Goal: Check status: Check status

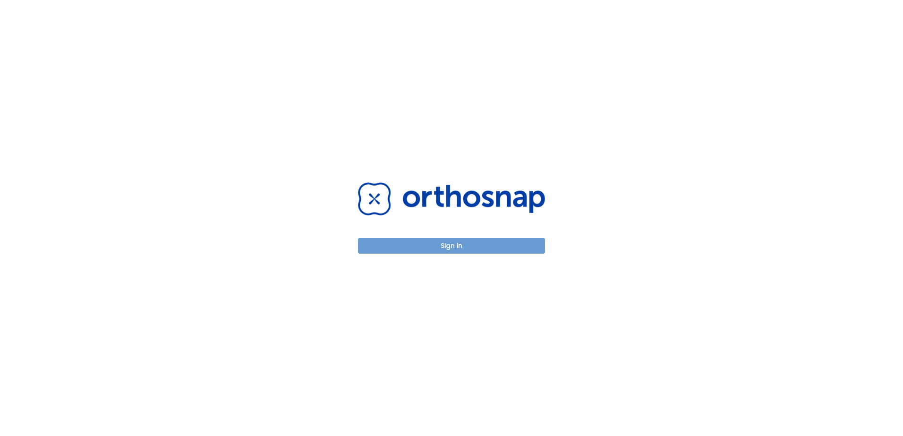
click at [481, 246] on button "Sign in" at bounding box center [451, 246] width 187 height 16
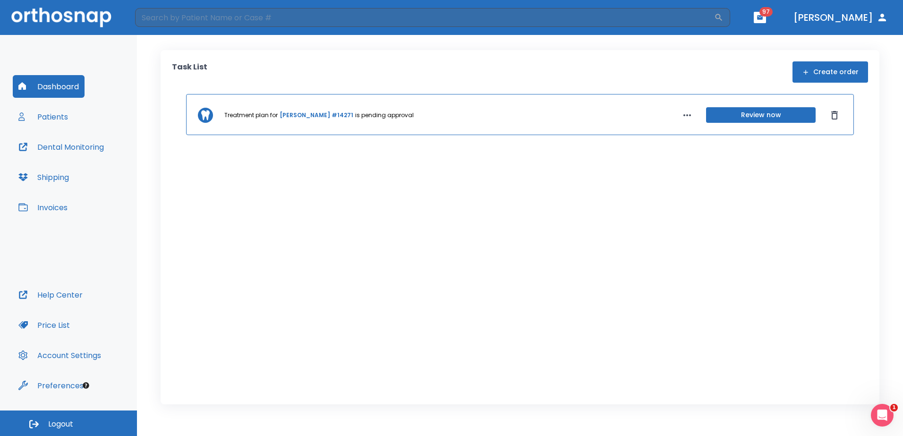
click at [296, 114] on link "[PERSON_NAME] #14271" at bounding box center [316, 115] width 74 height 8
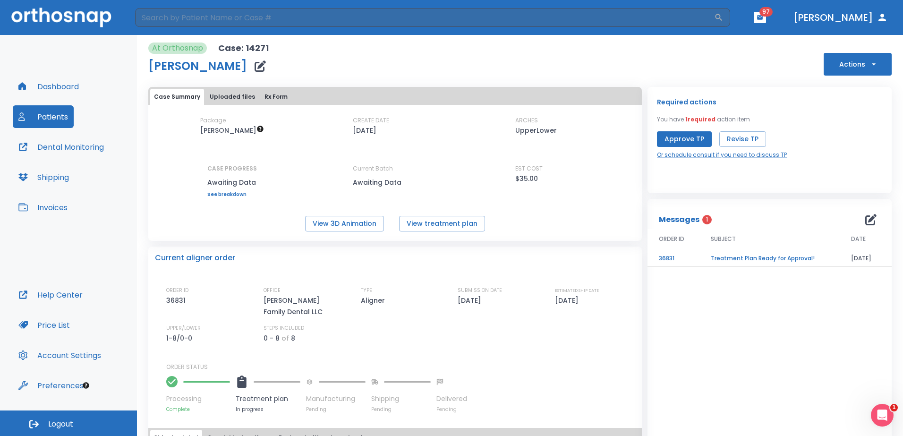
click at [752, 255] on td "Treatment Plan Ready for Approval!" at bounding box center [769, 258] width 140 height 17
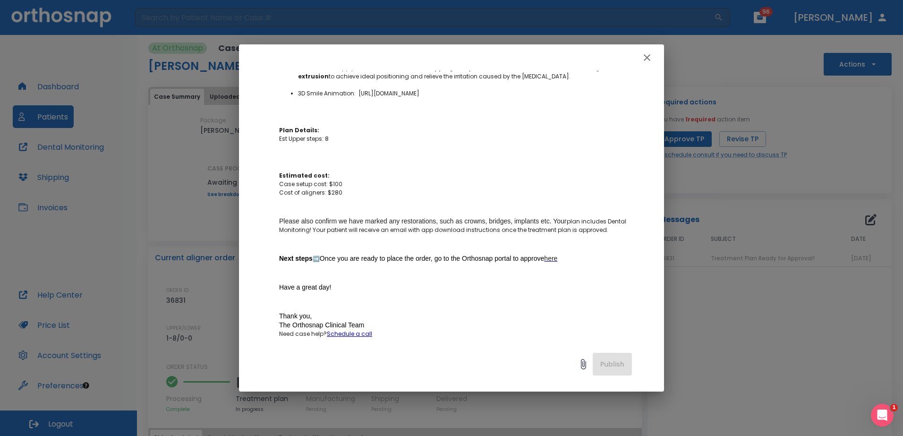
scroll to position [301, 0]
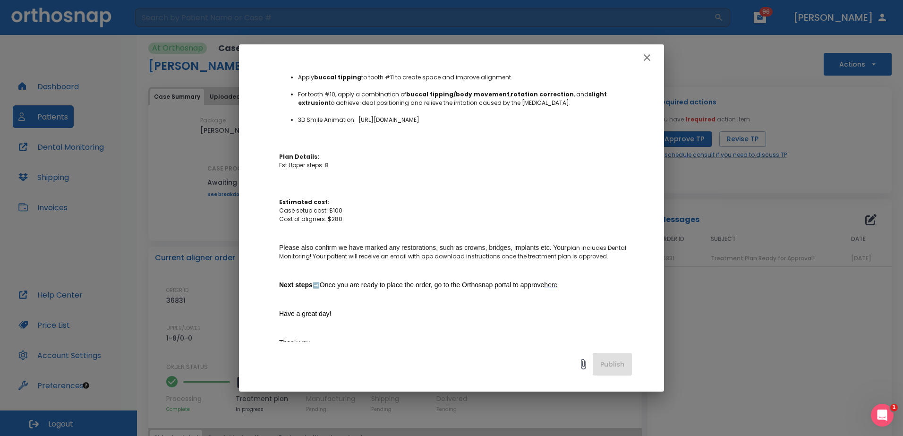
click at [649, 59] on icon "button" at bounding box center [646, 57] width 11 height 11
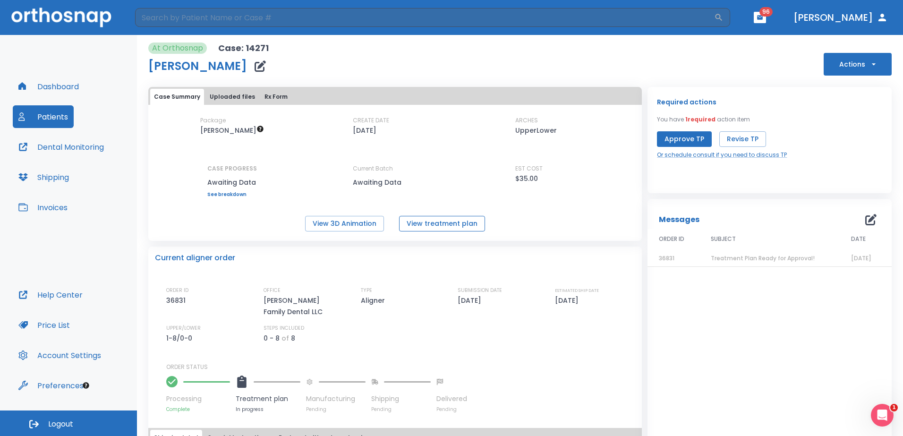
click at [433, 223] on button "View treatment plan" at bounding box center [442, 224] width 86 height 16
click at [340, 230] on button "View 3D Animation" at bounding box center [344, 224] width 79 height 16
